Goal: Find specific page/section: Find specific page/section

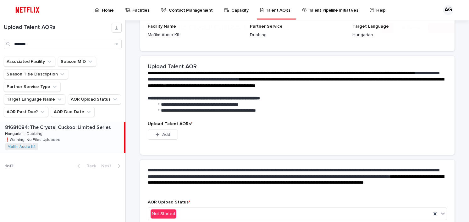
scroll to position [126, 0]
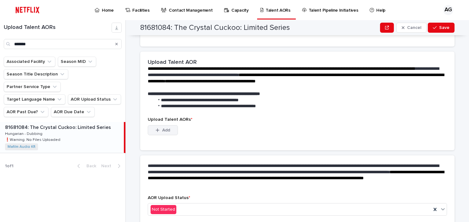
click at [165, 130] on span "Add" at bounding box center [166, 130] width 8 height 4
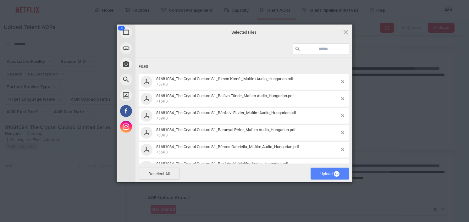
click at [326, 174] on span "Upload 50" at bounding box center [330, 173] width 19 height 5
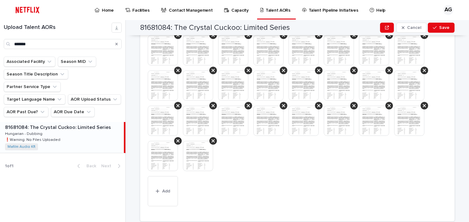
scroll to position [328, 0]
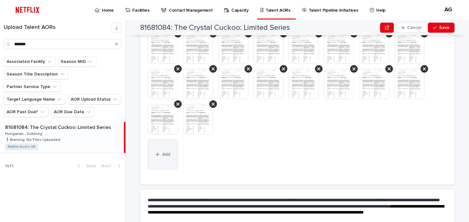
click at [164, 156] on span "Add" at bounding box center [166, 154] width 8 height 4
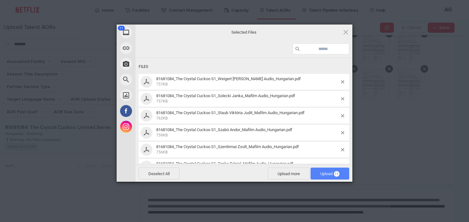
click at [326, 175] on span "Upload 11" at bounding box center [330, 173] width 19 height 5
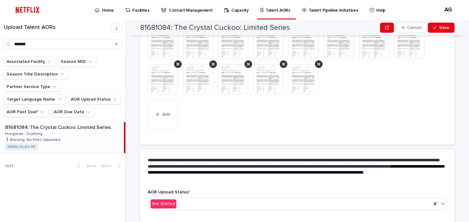
scroll to position [426, 0]
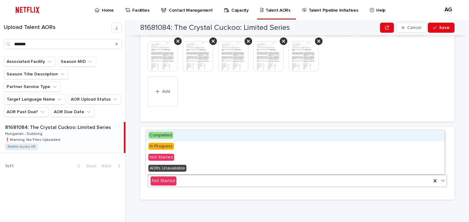
click at [162, 133] on span "Completed" at bounding box center [160, 135] width 25 height 7
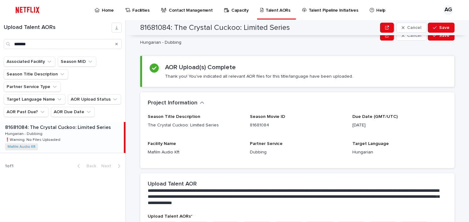
scroll to position [0, 0]
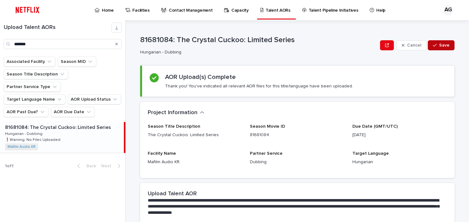
click at [444, 45] on span "Save" at bounding box center [445, 45] width 10 height 4
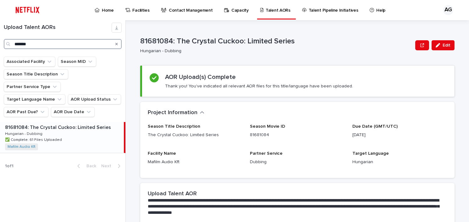
drag, startPoint x: 42, startPoint y: 45, endPoint x: 9, endPoint y: 44, distance: 33.1
click at [10, 44] on div "*******" at bounding box center [63, 44] width 118 height 10
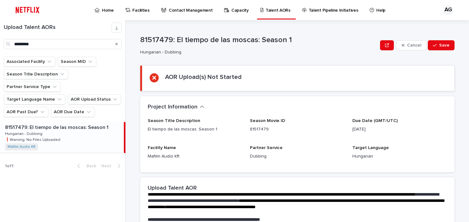
click at [58, 123] on p "81517479: El tiempo de las moscas: Season 1" at bounding box center [57, 126] width 105 height 7
drag, startPoint x: 39, startPoint y: 46, endPoint x: 0, endPoint y: 44, distance: 39.4
click at [0, 44] on div "Upload Talent AORs *********" at bounding box center [63, 36] width 126 height 26
click at [70, 123] on p "81760169: Il capo perfetto: Season 1" at bounding box center [47, 126] width 85 height 7
drag, startPoint x: 174, startPoint y: 39, endPoint x: 222, endPoint y: 40, distance: 48.1
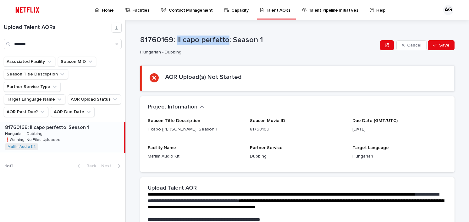
click at [224, 40] on p "81760169: Il capo perfetto: Season 1" at bounding box center [259, 40] width 238 height 9
copy p "Il capo [PERSON_NAME]"
drag, startPoint x: 38, startPoint y: 44, endPoint x: -14, endPoint y: 41, distance: 51.7
click at [0, 41] on html "Home Facilities Contact Management Capacity Talent AORs Talent Pipeline Initiat…" at bounding box center [234, 111] width 469 height 222
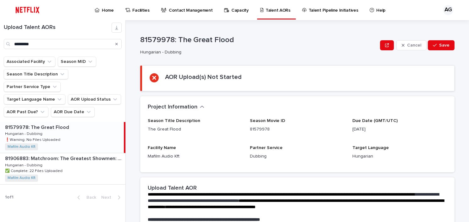
click at [70, 125] on p at bounding box center [63, 128] width 116 height 6
drag, startPoint x: 48, startPoint y: 42, endPoint x: -8, endPoint y: 41, distance: 56.9
click at [0, 41] on html "Home Facilities Contact Management Capacity Talent AORs Talent Pipeline Initiat…" at bounding box center [234, 111] width 469 height 222
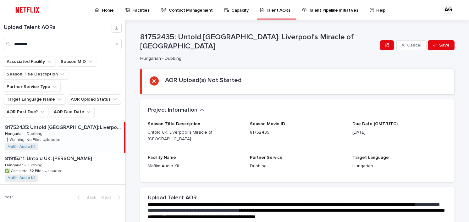
click at [62, 122] on div "81752435: Untold UK: Liverpool's Miracle of Istanbul 81752435: Untold [GEOGRAPH…" at bounding box center [62, 137] width 124 height 31
drag, startPoint x: 35, startPoint y: 43, endPoint x: -11, endPoint y: 44, distance: 45.9
click at [0, 44] on html "Home Facilities Contact Management Capacity Talent AORs Talent Pipeline Initiat…" at bounding box center [234, 111] width 469 height 222
click at [62, 123] on div "81752435: Untold UK: Liverpool's Miracle of Istanbul 81752435: Untold [GEOGRAPH…" at bounding box center [62, 137] width 124 height 31
drag, startPoint x: 31, startPoint y: 43, endPoint x: 12, endPoint y: 43, distance: 19.2
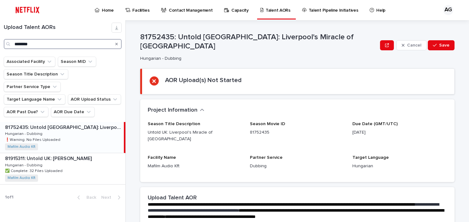
click at [12, 43] on div "********" at bounding box center [63, 44] width 118 height 10
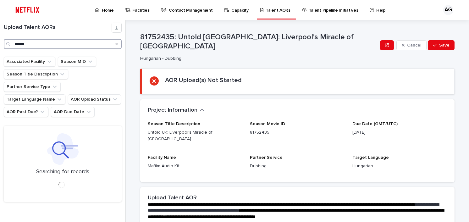
type input "******"
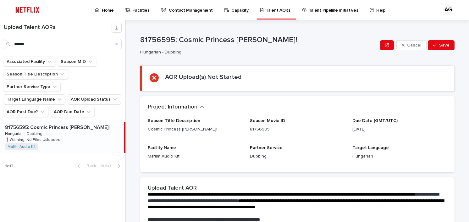
click at [64, 122] on div "81756595: Cosmic Princess [PERSON_NAME]! 81756595: Cosmic Princess [PERSON_NAME…" at bounding box center [62, 137] width 124 height 31
